Goal: Information Seeking & Learning: Learn about a topic

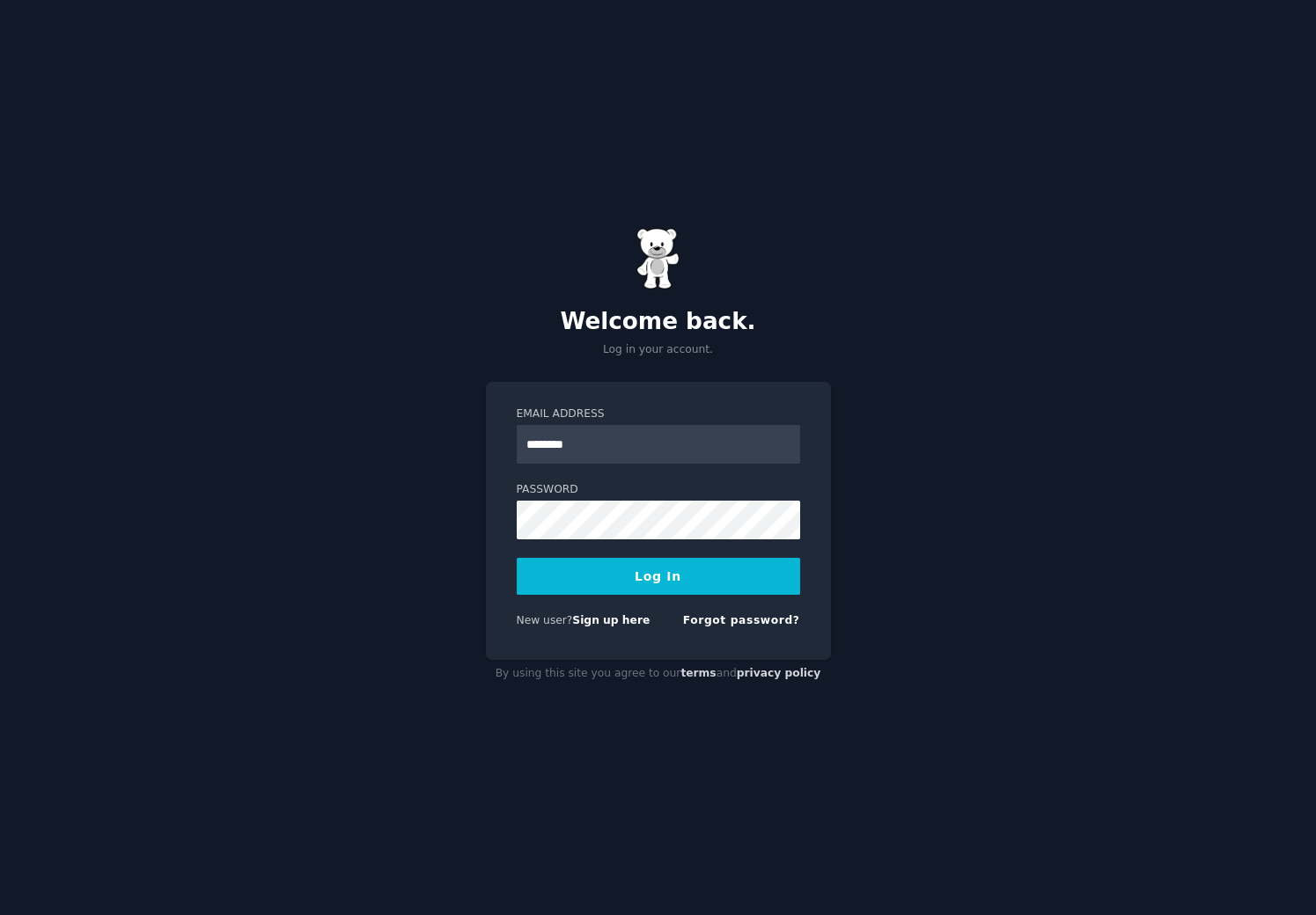
type input "**********"
click at [641, 572] on button "Log In" at bounding box center [658, 576] width 283 height 37
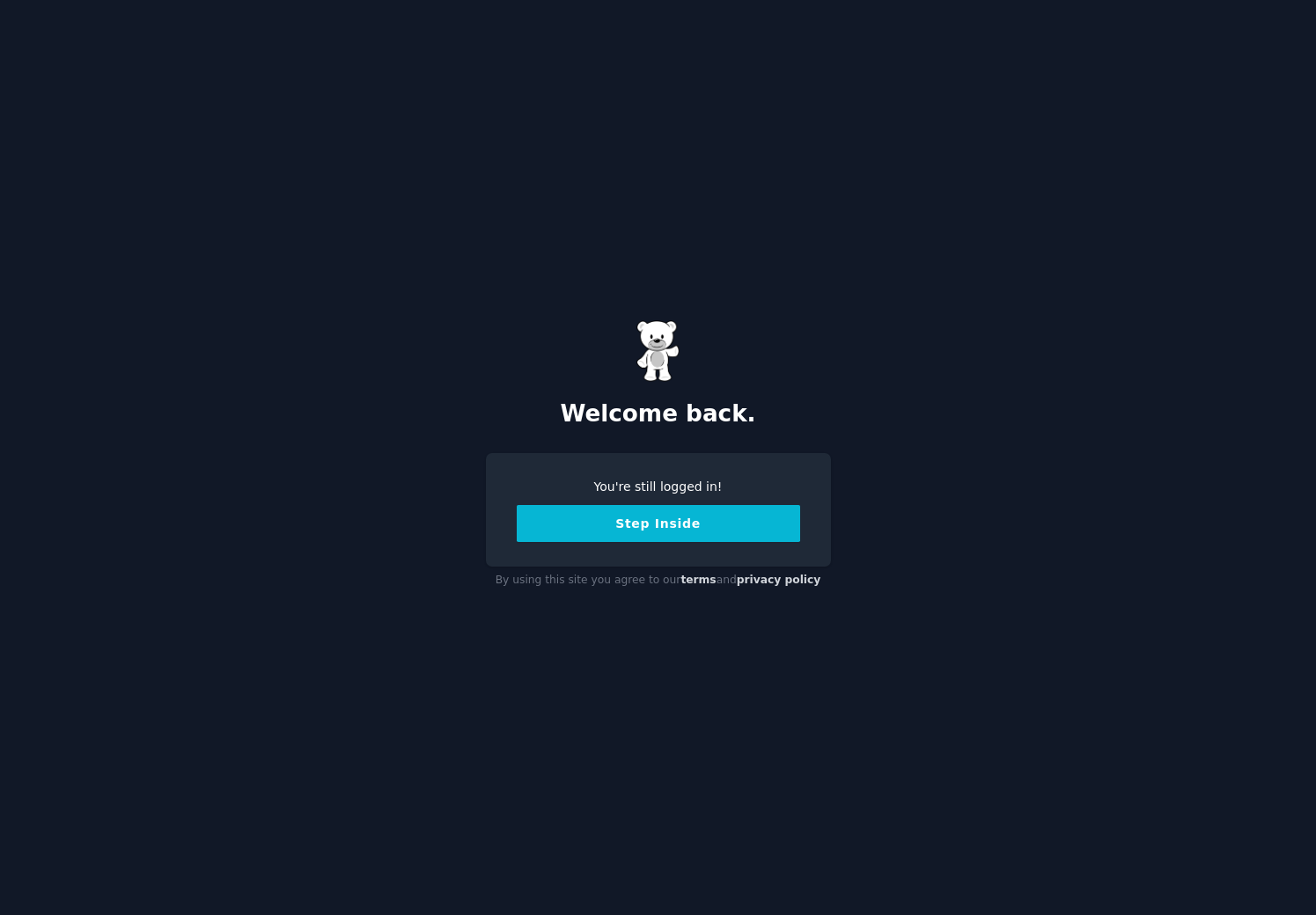
click at [668, 526] on button "Step Inside" at bounding box center [658, 523] width 283 height 37
click at [674, 521] on button "Step Inside" at bounding box center [658, 523] width 283 height 37
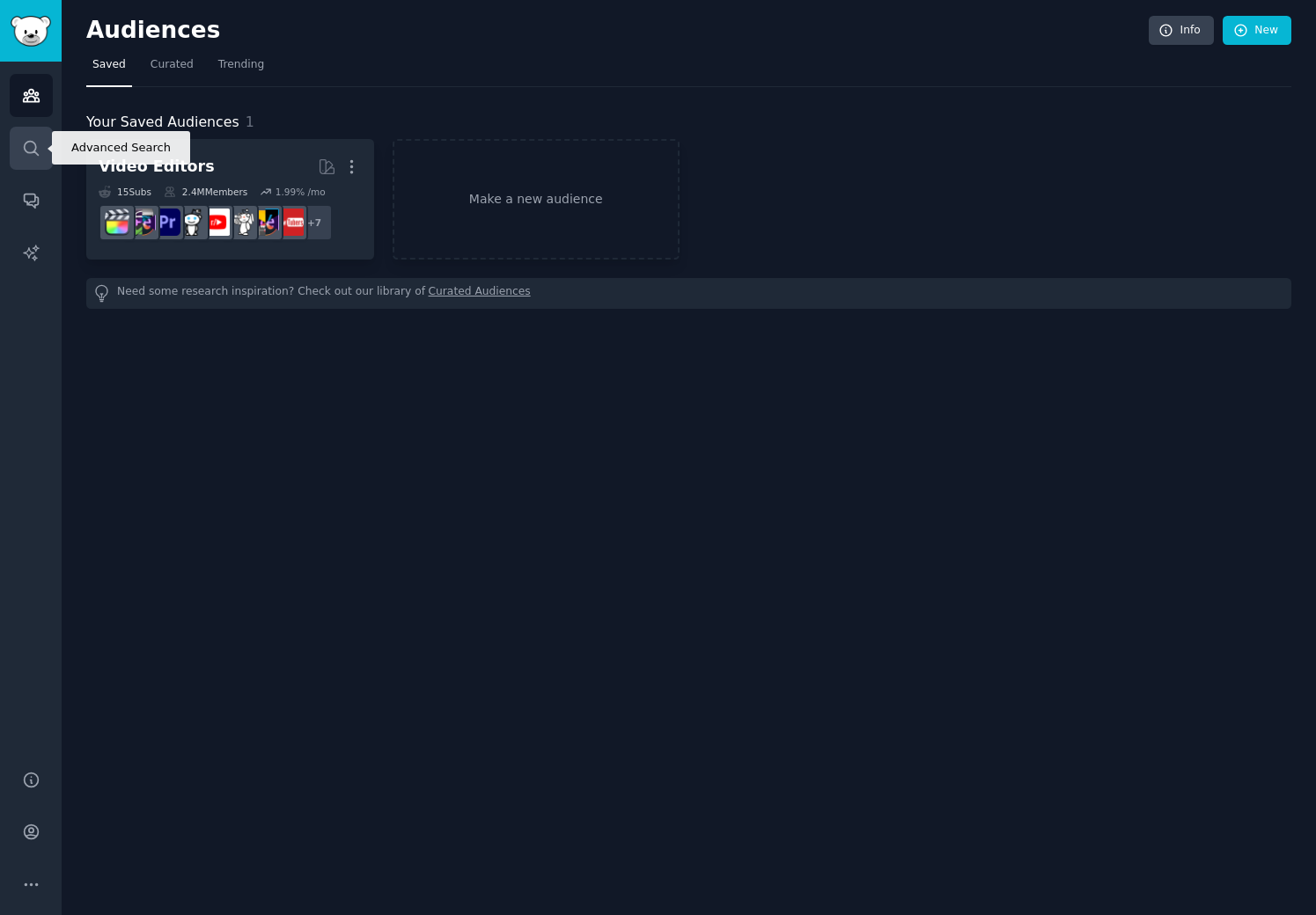
click at [36, 145] on icon "Sidebar" at bounding box center [31, 149] width 19 height 19
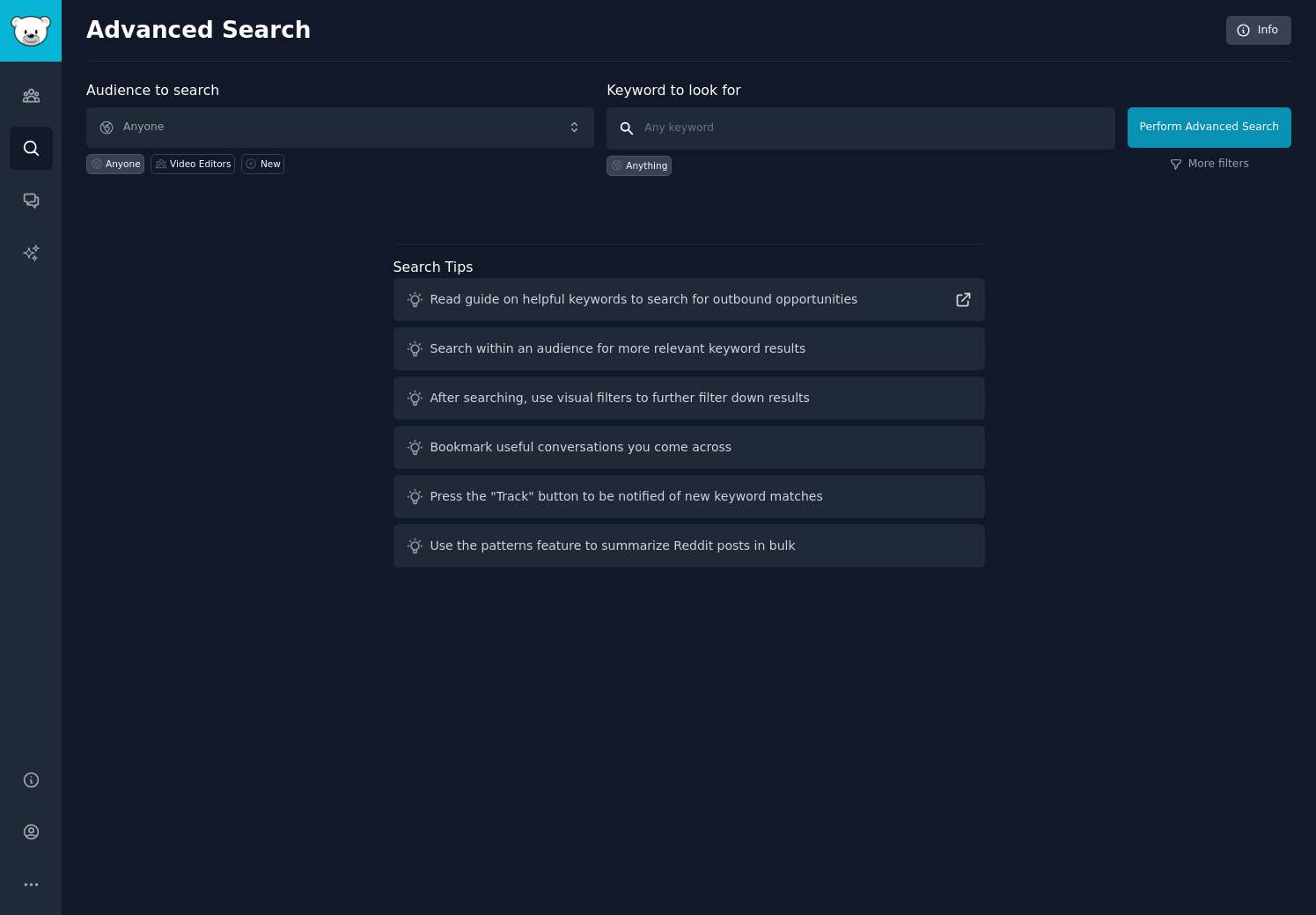
click at [682, 121] on input "text" at bounding box center [859, 128] width 507 height 42
type input "subreddits"
click at [1195, 122] on button "Perform Advanced Search" at bounding box center [1209, 127] width 164 height 40
